Goal: Task Accomplishment & Management: Use online tool/utility

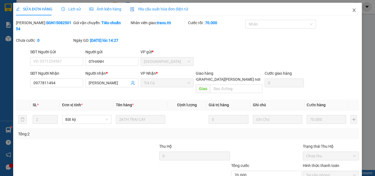
click at [352, 10] on span "Close" at bounding box center [353, 10] width 15 height 15
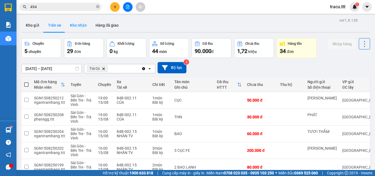
click at [75, 29] on button "Kho nhận" at bounding box center [79, 25] width 26 height 13
click at [82, 29] on button "Kho nhận" at bounding box center [79, 25] width 26 height 13
type input "[DATE] – [DATE]"
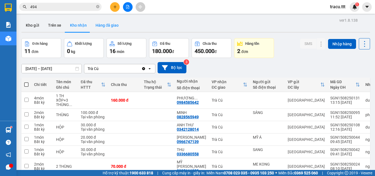
click at [97, 7] on icon "close-circle" at bounding box center [97, 6] width 3 height 3
click at [58, 29] on button "Trên xe" at bounding box center [55, 25] width 22 height 13
type input "[DATE] – [DATE]"
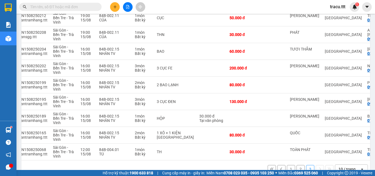
scroll to position [0, 19]
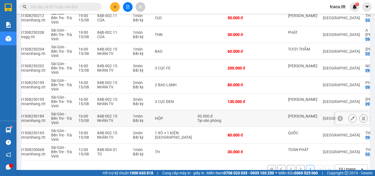
click at [258, 123] on td at bounding box center [271, 118] width 27 height 17
checkbox input "true"
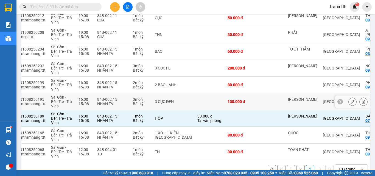
click at [258, 102] on td at bounding box center [271, 101] width 27 height 17
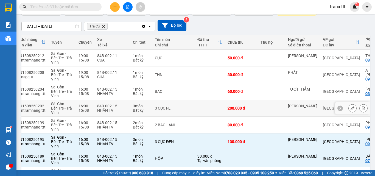
scroll to position [0, 0]
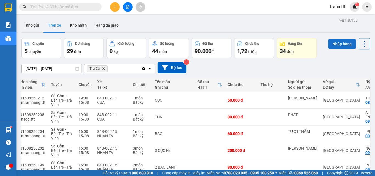
click at [345, 41] on button "Nhập hàng" at bounding box center [342, 44] width 28 height 10
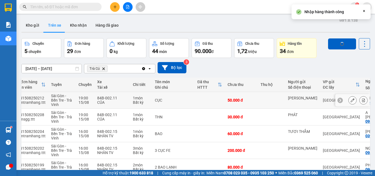
checkbox input "false"
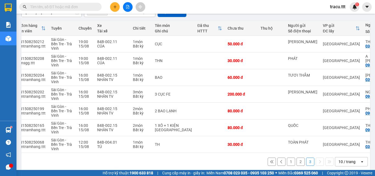
scroll to position [64, 0]
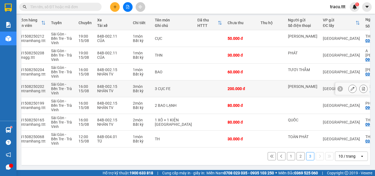
click at [263, 90] on td at bounding box center [271, 88] width 27 height 17
checkbox input "true"
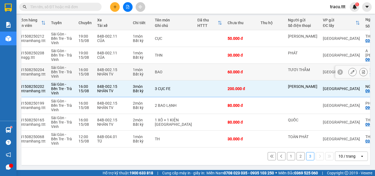
click at [258, 71] on td at bounding box center [271, 72] width 27 height 17
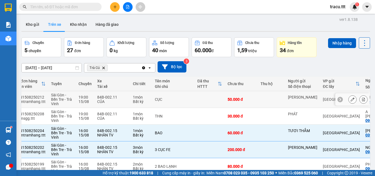
scroll to position [0, 0]
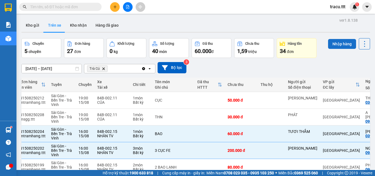
click at [347, 45] on button "Nhập hàng" at bounding box center [342, 44] width 28 height 10
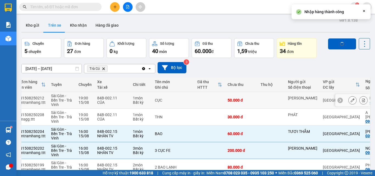
checkbox input "false"
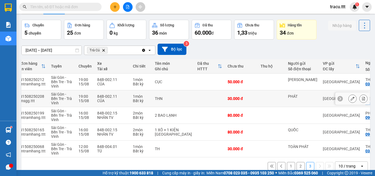
scroll to position [27, 0]
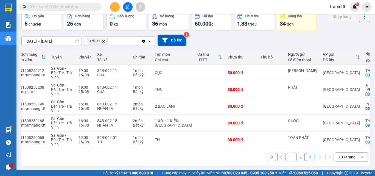
click at [299, 161] on button "2" at bounding box center [300, 157] width 8 height 8
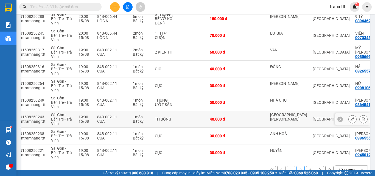
scroll to position [114, 0]
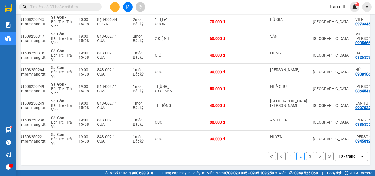
click at [290, 156] on button "1" at bounding box center [291, 156] width 8 height 8
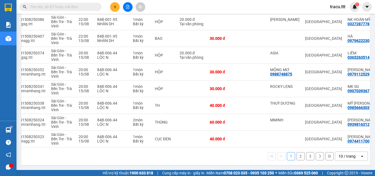
click at [306, 154] on button "3" at bounding box center [310, 156] width 8 height 8
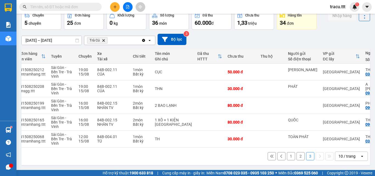
scroll to position [30, 0]
click at [258, 122] on td at bounding box center [271, 122] width 27 height 17
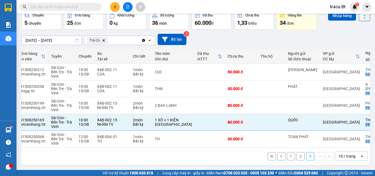
scroll to position [0, 0]
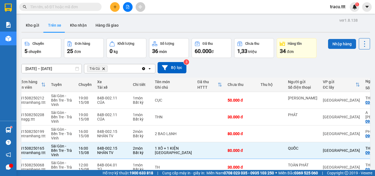
click at [331, 40] on button "Nhập hàng" at bounding box center [342, 44] width 28 height 10
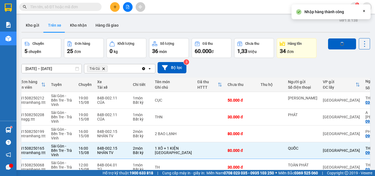
checkbox input "false"
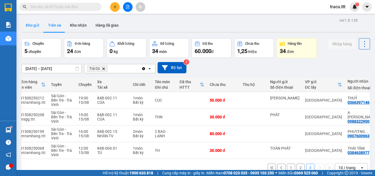
click at [35, 27] on button "Kho gửi" at bounding box center [32, 25] width 22 height 13
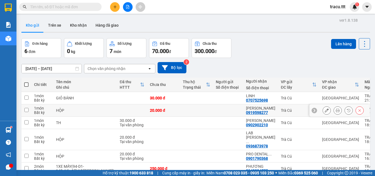
scroll to position [25, 0]
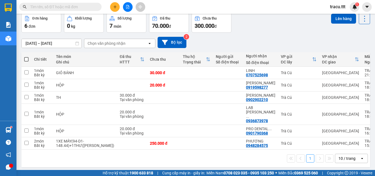
click at [27, 59] on span at bounding box center [26, 59] width 4 height 4
click at [26, 57] on input "checkbox" at bounding box center [26, 57] width 0 height 0
checkbox input "true"
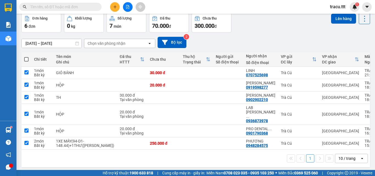
checkbox input "true"
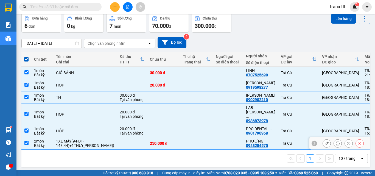
click at [117, 139] on td at bounding box center [132, 143] width 30 height 12
checkbox input "false"
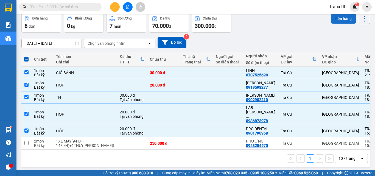
click at [333, 22] on button "Lên hàng" at bounding box center [343, 19] width 25 height 10
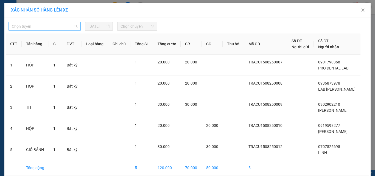
click at [69, 28] on span "Chọn tuyến" at bounding box center [45, 26] width 66 height 8
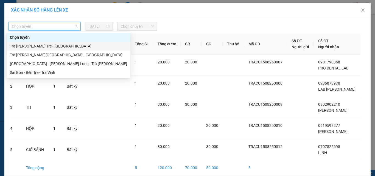
click at [60, 47] on div "Trà [PERSON_NAME] Tre - [GEOGRAPHIC_DATA]" at bounding box center [68, 46] width 117 height 6
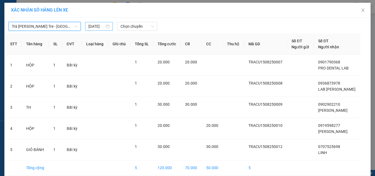
click at [91, 25] on input "[DATE]" at bounding box center [96, 26] width 16 height 6
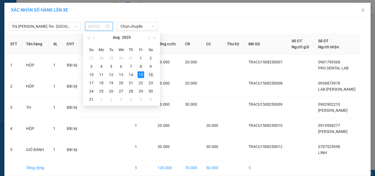
click at [152, 73] on div "16" at bounding box center [150, 74] width 7 height 7
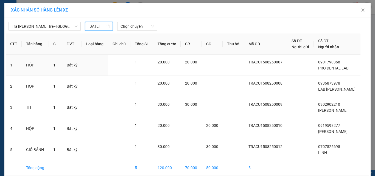
type input "[DATE]"
click at [137, 27] on span "Chọn chuyến" at bounding box center [137, 26] width 34 height 8
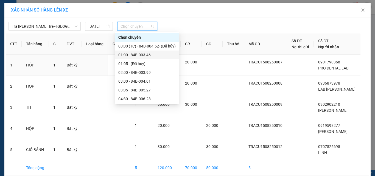
click at [127, 54] on div "01:00 - 84B-003.46" at bounding box center [146, 55] width 57 height 6
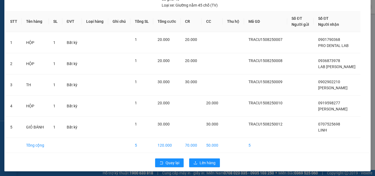
scroll to position [37, 0]
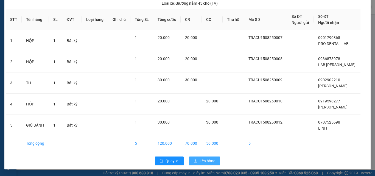
click at [217, 157] on button "Lên hàng" at bounding box center [204, 160] width 31 height 9
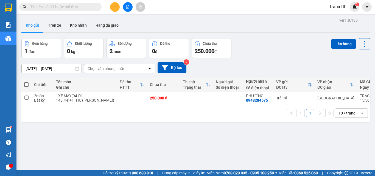
click at [266, 66] on div "[DATE] – [DATE] Press the down arrow key to interact with the calendar and sele…" at bounding box center [195, 67] width 348 height 11
click at [260, 59] on div "[DATE] – [DATE] Press the down arrow key to interact with the calendar and sele…" at bounding box center [195, 67] width 348 height 19
